Goal: Task Accomplishment & Management: Manage account settings

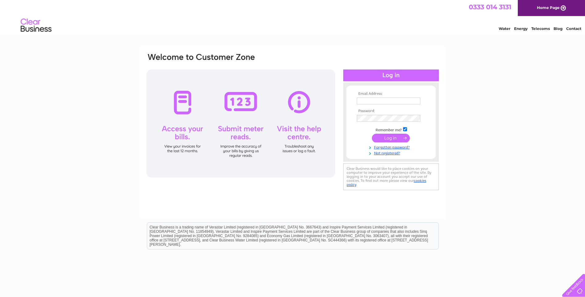
click at [381, 100] on input "text" at bounding box center [389, 101] width 64 height 7
click at [566, 111] on div "Email Address: Password:" at bounding box center [292, 185] width 585 height 278
click at [411, 103] on input "text" at bounding box center [389, 101] width 64 height 7
